Goal: Task Accomplishment & Management: Use online tool/utility

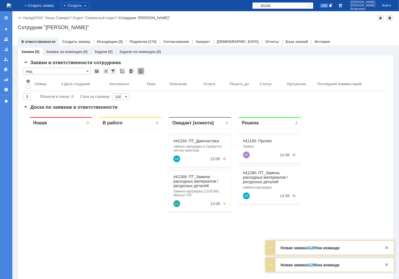
click at [289, 4] on input "40246" at bounding box center [279, 5] width 55 height 7
type input "41286"
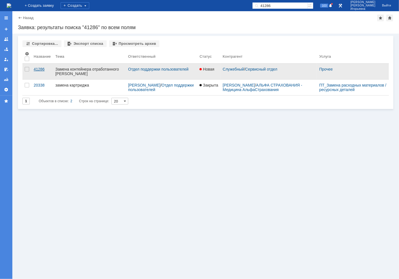
click at [38, 70] on div "41286" at bounding box center [42, 69] width 17 height 4
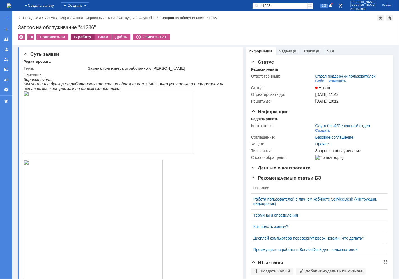
click at [80, 36] on div "В работу" at bounding box center [83, 37] width 24 height 7
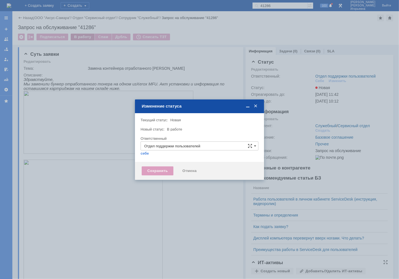
type input "[PERSON_NAME]"
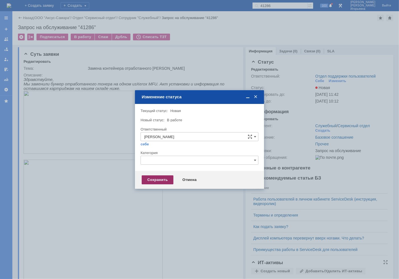
click at [154, 178] on div "Сохранить" at bounding box center [158, 180] width 32 height 9
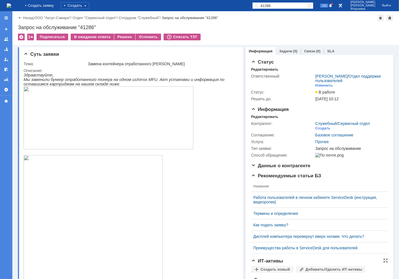
click at [11, 5] on img at bounding box center [9, 5] width 4 height 4
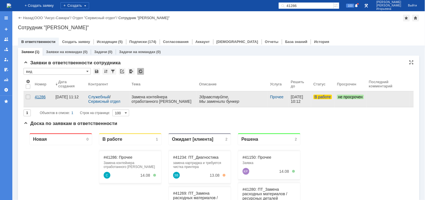
click at [38, 97] on div "41286" at bounding box center [43, 96] width 16 height 4
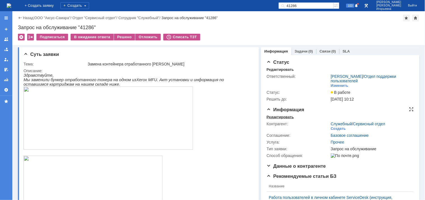
click at [279, 117] on div "Редактировать" at bounding box center [280, 117] width 27 height 4
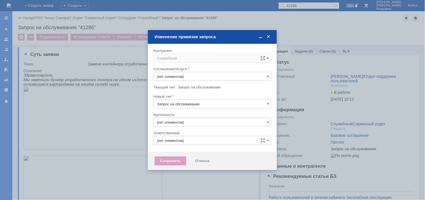
type input "Прочее"
type input "[PERSON_NAME]"
type input "3. Низкая"
type input "[не указано]"
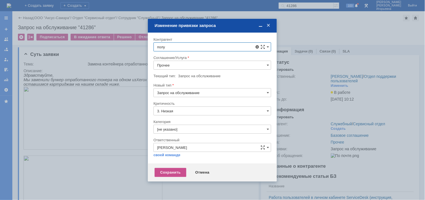
click at [181, 134] on span "[PERSON_NAME]" at bounding box center [186, 134] width 30 height 4
type input "[PERSON_NAME]"
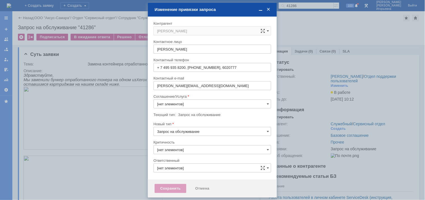
type input "Прочее"
type input "[PERSON_NAME]"
type input "3. Низкая"
type input "[не указано]"
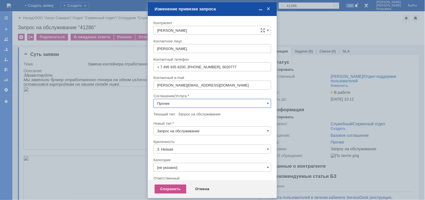
click at [169, 102] on input "Прочее" at bounding box center [213, 103] width 118 height 9
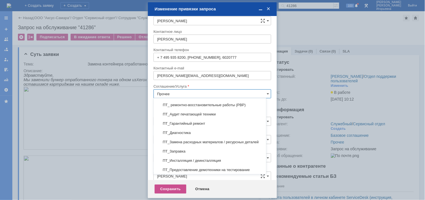
scroll to position [93, 0]
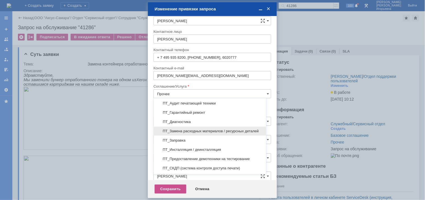
click at [180, 132] on span "ПТ_Замена расходных материалов / ресурсных деталей" at bounding box center [210, 131] width 106 height 4
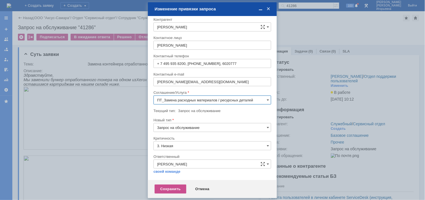
scroll to position [3, 0]
type input "ПТ_Замена расходных материалов / ресурсных деталей"
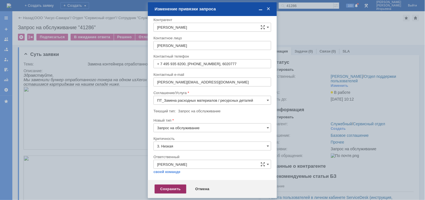
click at [171, 190] on div "Сохранить" at bounding box center [171, 188] width 32 height 9
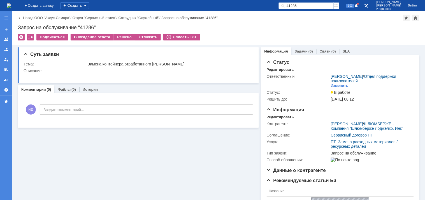
scroll to position [0, 0]
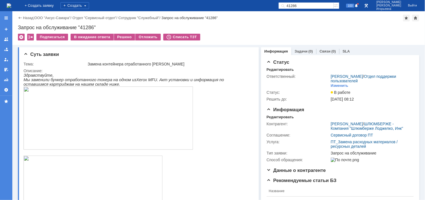
click at [89, 26] on div "Запрос на обслуживание "41286"" at bounding box center [219, 28] width 402 height 6
copy div "41286"
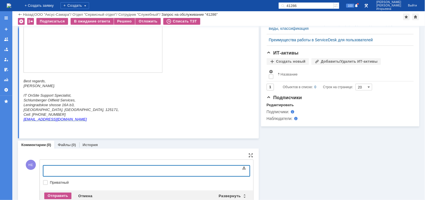
scroll to position [275, 0]
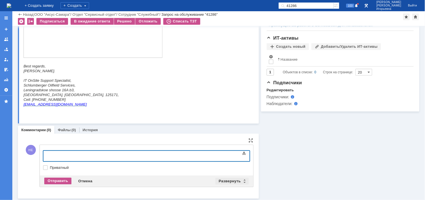
click at [242, 179] on div "Развернуть" at bounding box center [232, 180] width 33 height 7
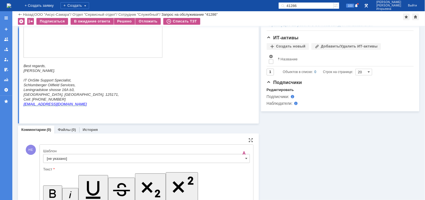
scroll to position [0, 0]
click at [246, 158] on span at bounding box center [247, 158] width 2 height 4
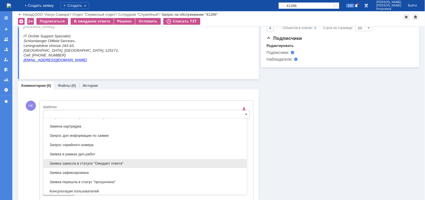
scroll to position [290, 0]
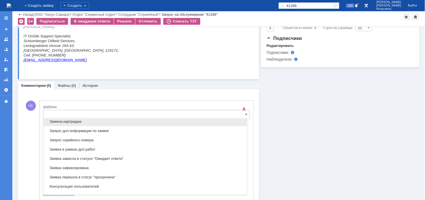
click at [62, 122] on span "Замена картриджа" at bounding box center [145, 121] width 197 height 4
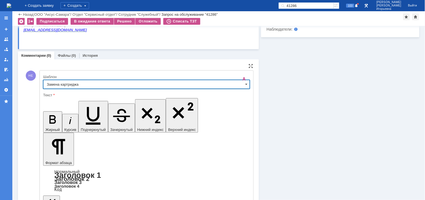
type input "Замена картриджа"
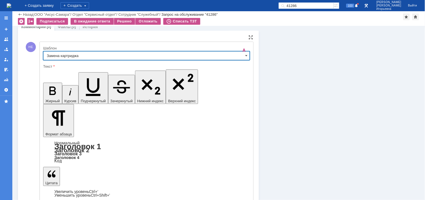
scroll to position [380, 0]
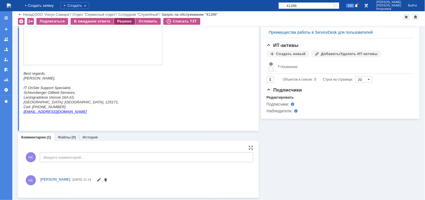
scroll to position [313, 0]
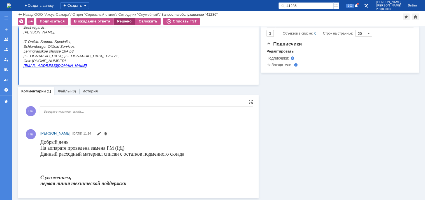
click at [124, 22] on div "Решено" at bounding box center [124, 21] width 21 height 7
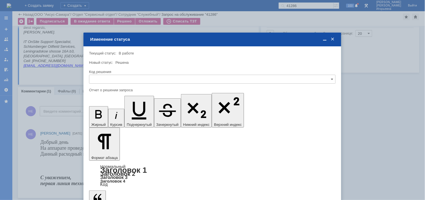
scroll to position [0, 0]
click at [111, 77] on input "text" at bounding box center [212, 79] width 247 height 9
drag, startPoint x: 99, startPoint y: 118, endPoint x: 16, endPoint y: 34, distance: 118.6
click at [99, 118] on span "Решено" at bounding box center [212, 117] width 239 height 4
type input "Решено"
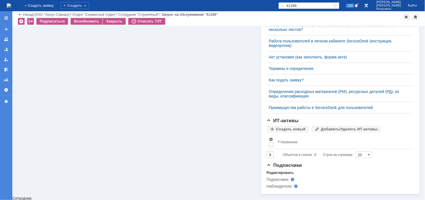
click at [10, 6] on img at bounding box center [9, 5] width 4 height 4
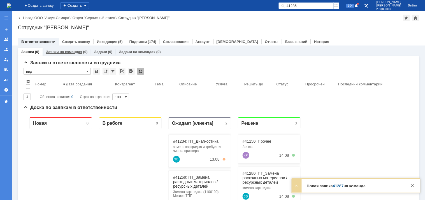
click at [69, 50] on link "Заявки на командах" at bounding box center [64, 52] width 36 height 4
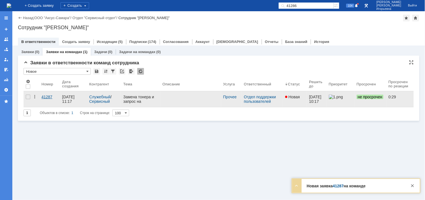
click at [43, 97] on div "41287" at bounding box center [49, 96] width 16 height 4
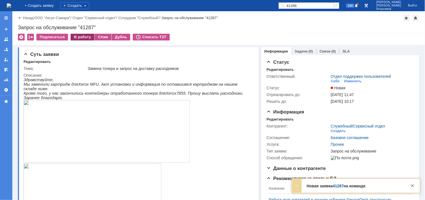
click at [79, 37] on div "В работу" at bounding box center [83, 37] width 24 height 7
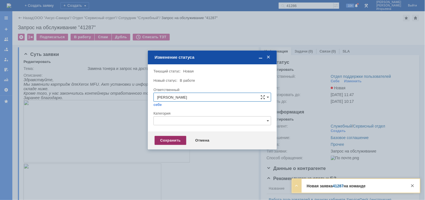
click at [175, 139] on div "Сохранить" at bounding box center [171, 140] width 32 height 9
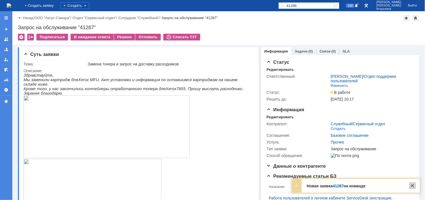
click at [398, 187] on div at bounding box center [413, 185] width 7 height 7
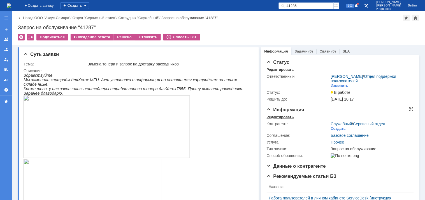
click at [272, 116] on div "Редактировать" at bounding box center [280, 117] width 27 height 4
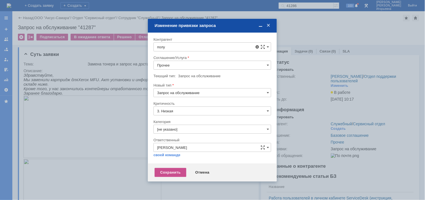
click at [195, 135] on span "[PERSON_NAME]" at bounding box center [186, 134] width 30 height 4
type input "[PERSON_NAME]"
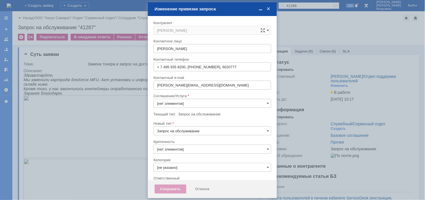
type input "3. Низкая"
click at [267, 102] on span at bounding box center [268, 103] width 2 height 4
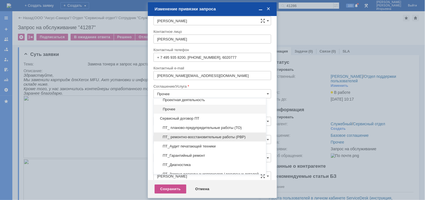
scroll to position [93, 0]
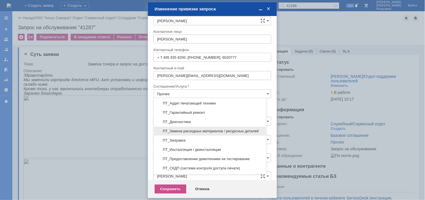
click at [181, 130] on span "ПТ_Замена расходных материалов / ресурсных деталей" at bounding box center [210, 131] width 106 height 4
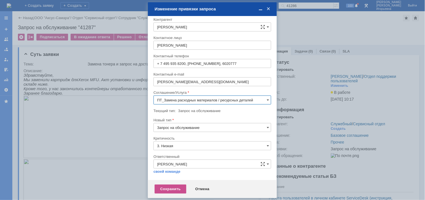
scroll to position [3, 0]
type input "ПТ_Замена расходных материалов / ресурсных деталей"
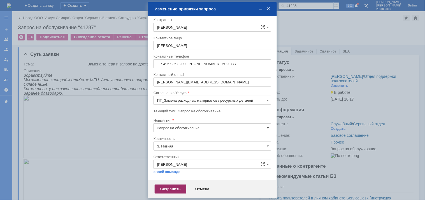
click at [160, 188] on div "Сохранить" at bounding box center [171, 188] width 32 height 9
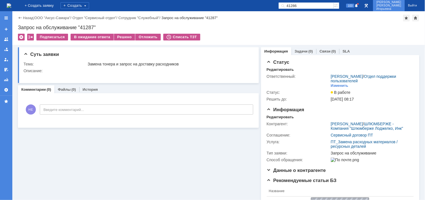
scroll to position [0, 0]
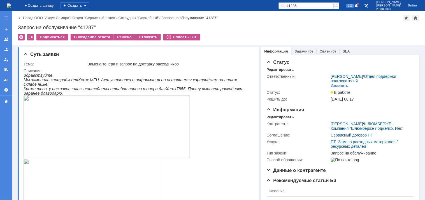
click at [88, 27] on div "Запрос на обслуживание "41287"" at bounding box center [219, 28] width 402 height 6
copy div "41287"
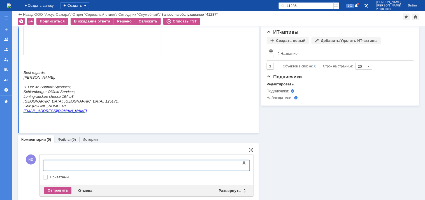
scroll to position [290, 0]
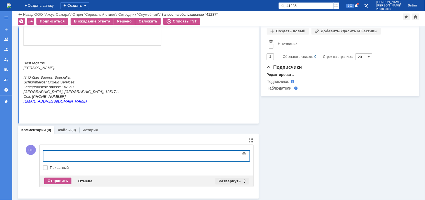
click at [242, 179] on div "Развернуть" at bounding box center [232, 180] width 33 height 7
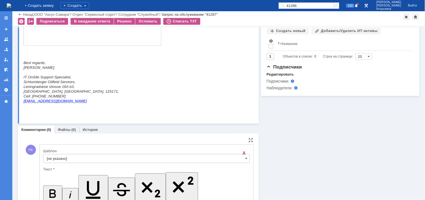
scroll to position [0, 0]
click at [246, 160] on span at bounding box center [247, 158] width 2 height 4
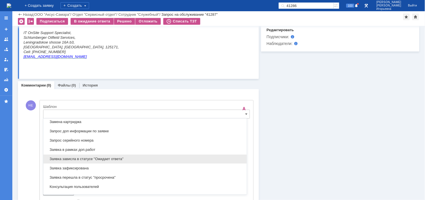
scroll to position [290, 0]
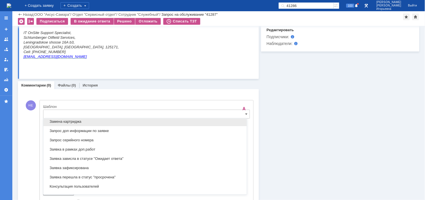
click at [65, 123] on span "Замена картриджа" at bounding box center [145, 121] width 197 height 4
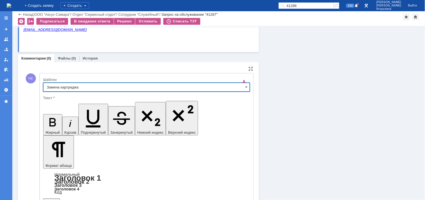
type input "Замена картриджа"
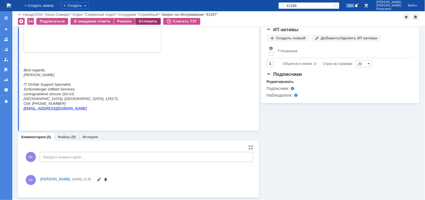
scroll to position [329, 0]
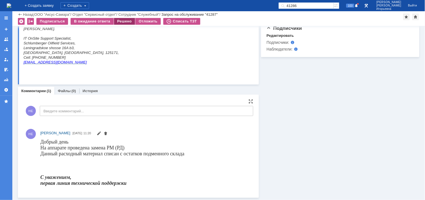
click at [125, 21] on div "Решено" at bounding box center [124, 21] width 21 height 7
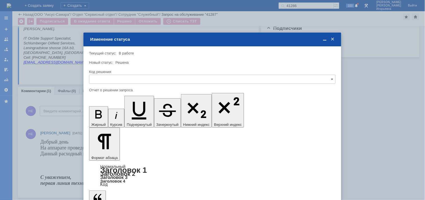
scroll to position [0, 0]
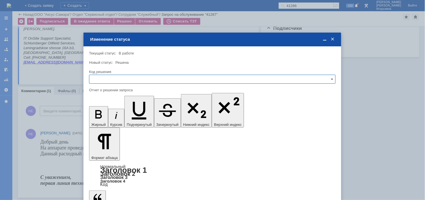
click at [116, 78] on input "text" at bounding box center [212, 79] width 247 height 9
click at [108, 113] on div "Решено" at bounding box center [212, 116] width 246 height 9
type input "Решено"
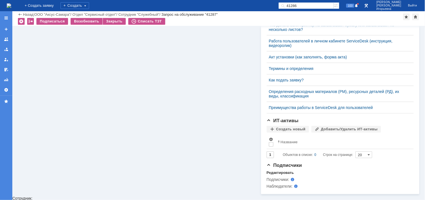
click at [11, 4] on img at bounding box center [9, 5] width 4 height 4
